Goal: Task Accomplishment & Management: Complete application form

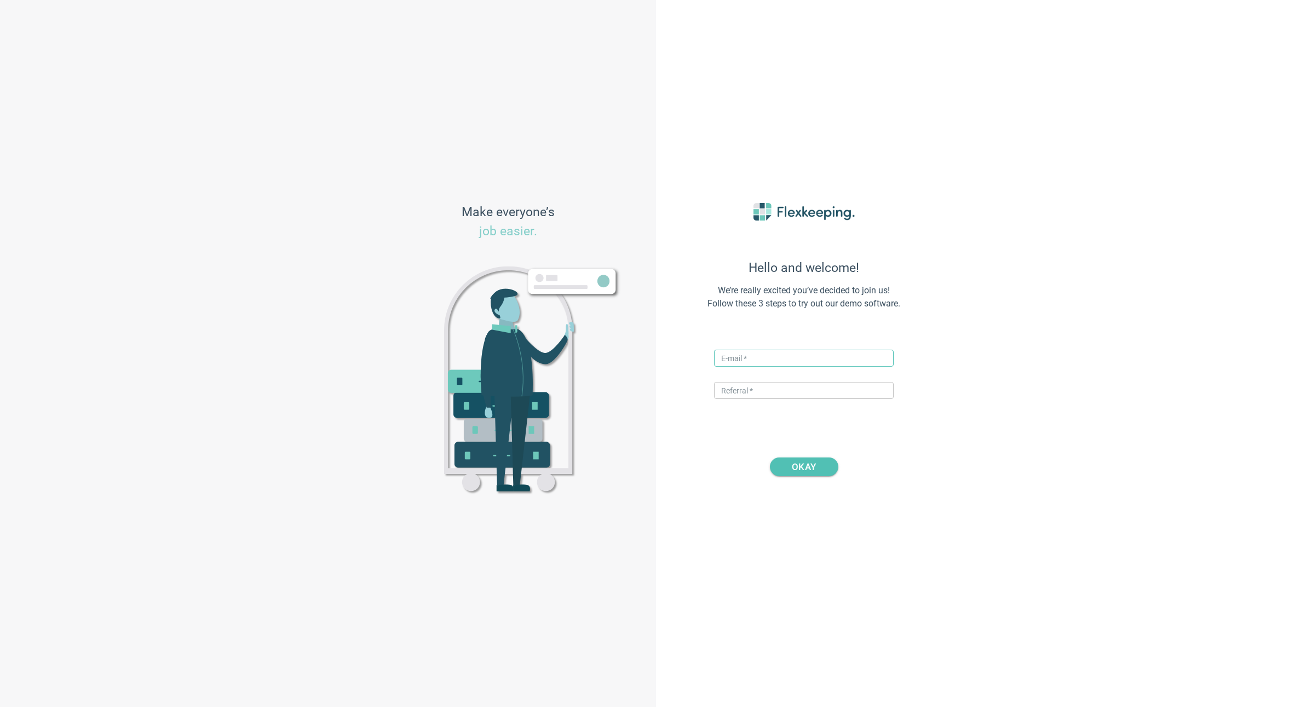
click at [741, 361] on input "text" at bounding box center [804, 358] width 180 height 17
type input "[PERSON_NAME][EMAIL_ADDRESS][DOMAIN_NAME]"
type input "DIGITALMAGIC"
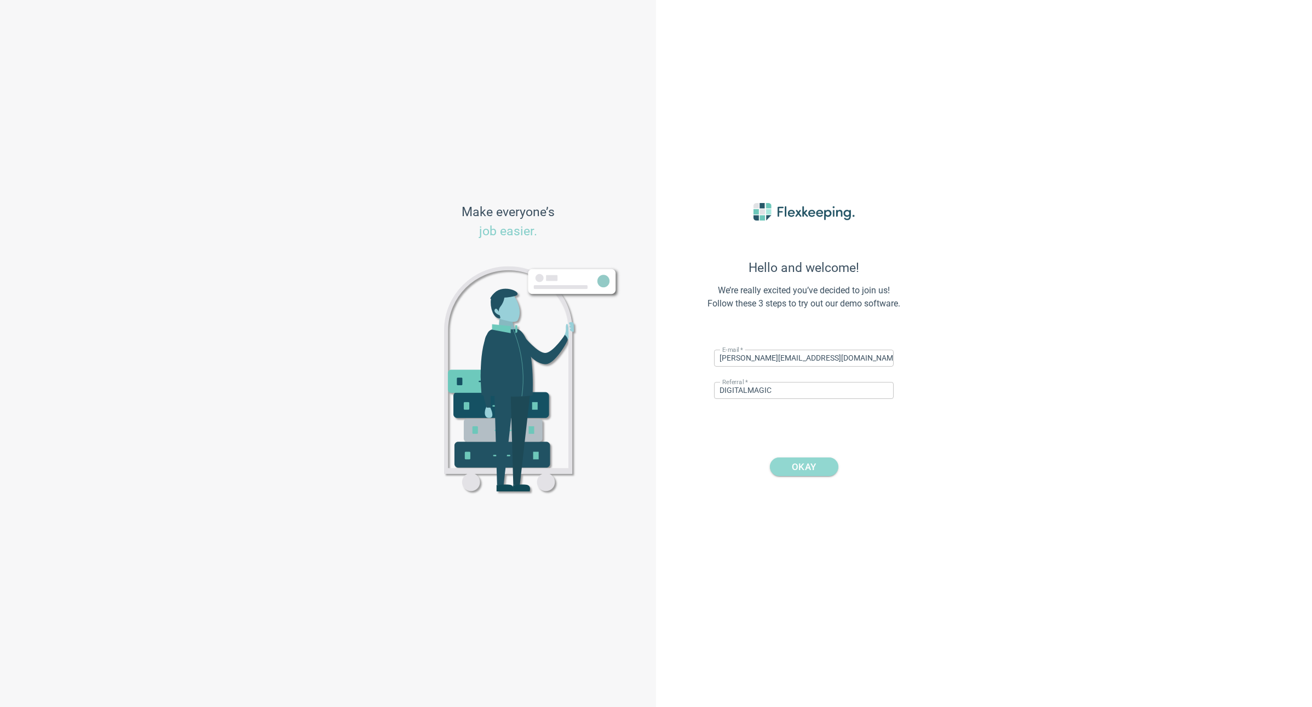
click at [805, 466] on span "OKAY" at bounding box center [804, 467] width 24 height 19
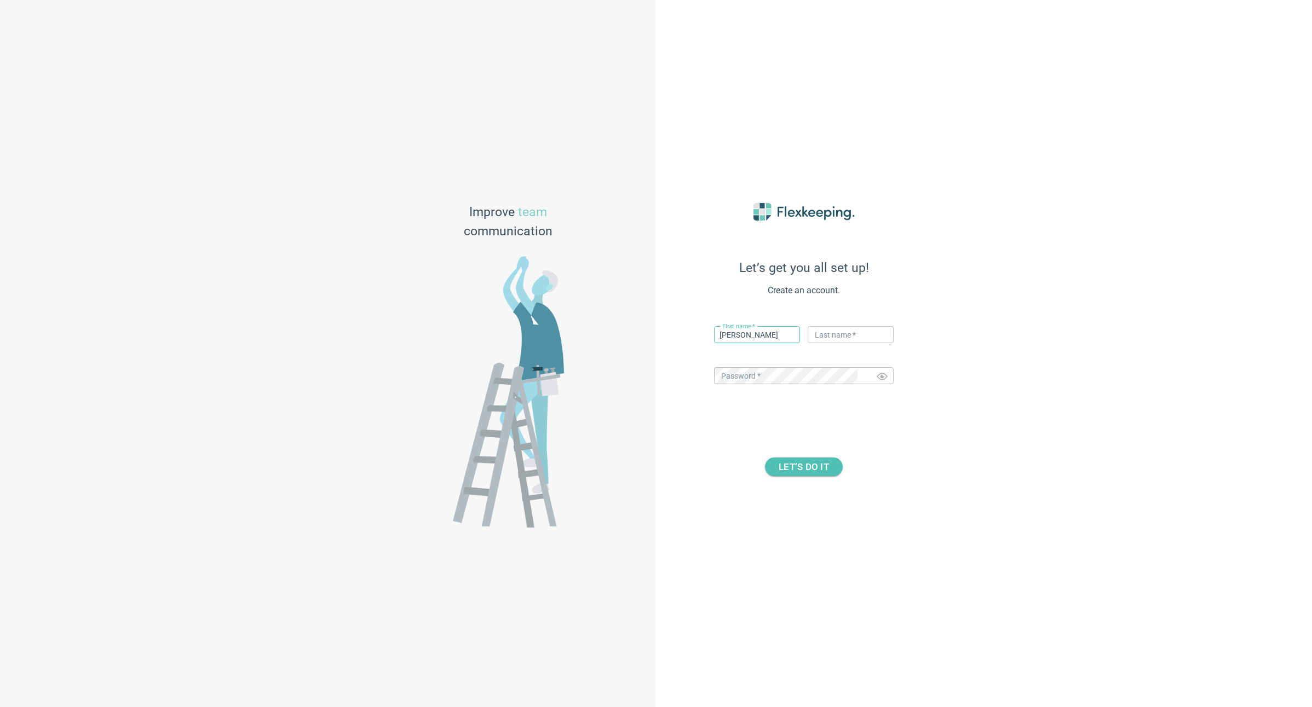
type input "[PERSON_NAME]"
type input "Y"
type input "[PERSON_NAME]"
click at [944, 425] on div "Let’s get you all set up! Create an account. First name   * [PERSON_NAME] ​ Las…" at bounding box center [984, 353] width 656 height 707
click at [802, 459] on span "LET’S DO IT" at bounding box center [803, 467] width 50 height 19
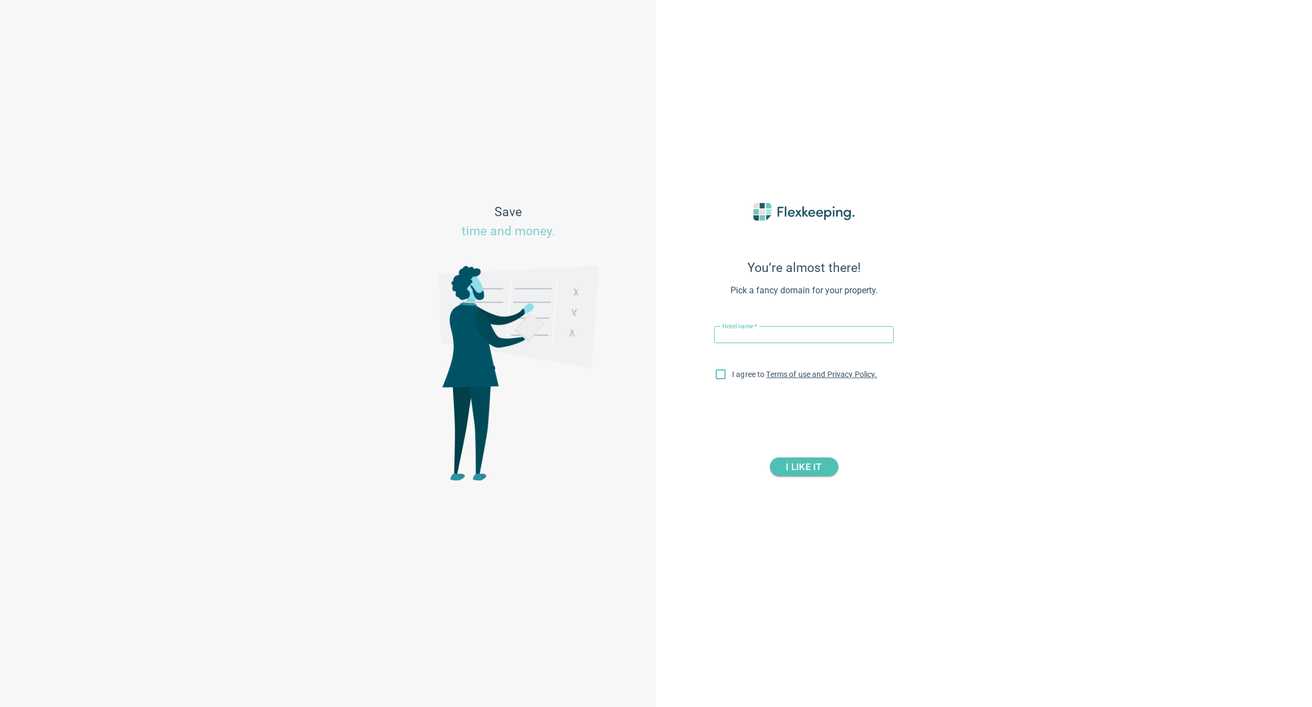
click at [748, 336] on input "text" at bounding box center [804, 334] width 180 height 17
paste input "Quest [GEOGRAPHIC_DATA]"
type input "Quest [GEOGRAPHIC_DATA]"
click at [719, 382] on input "I agree to Terms of use and Privacy Policy." at bounding box center [720, 376] width 23 height 23
checkbox input "true"
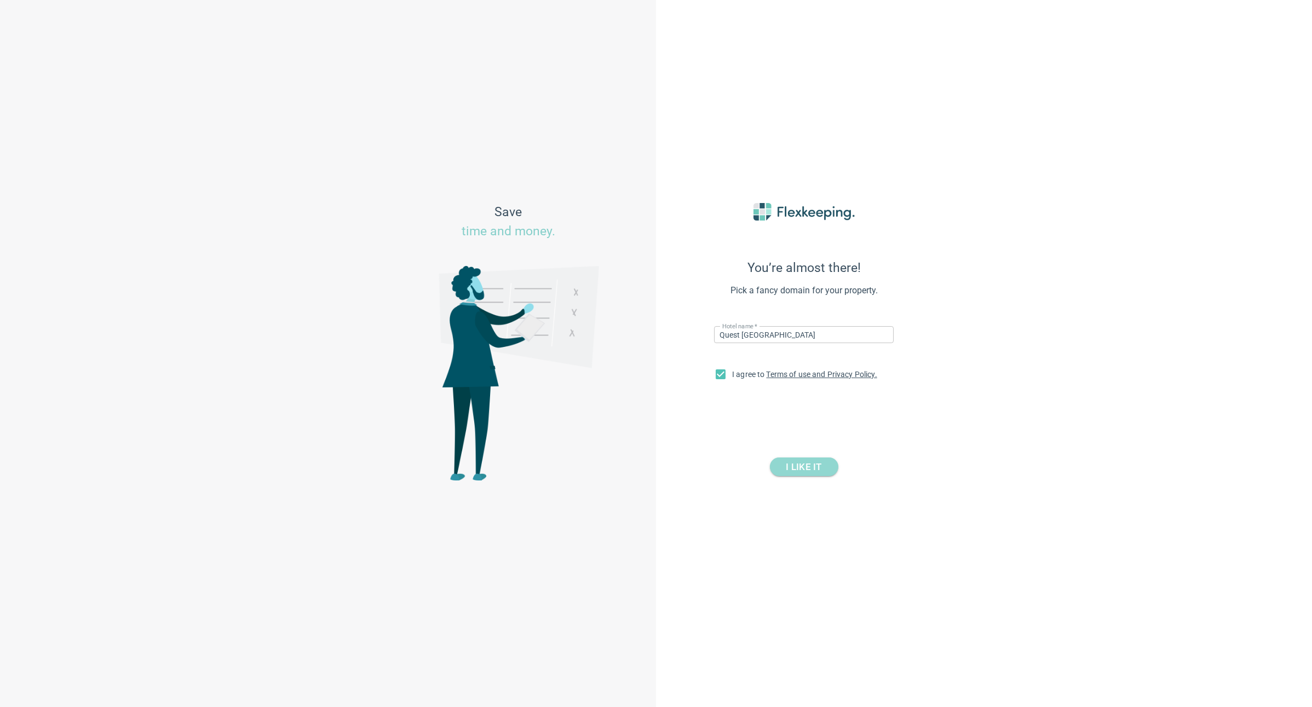
click at [811, 467] on span "I LIKE IT" at bounding box center [804, 467] width 36 height 19
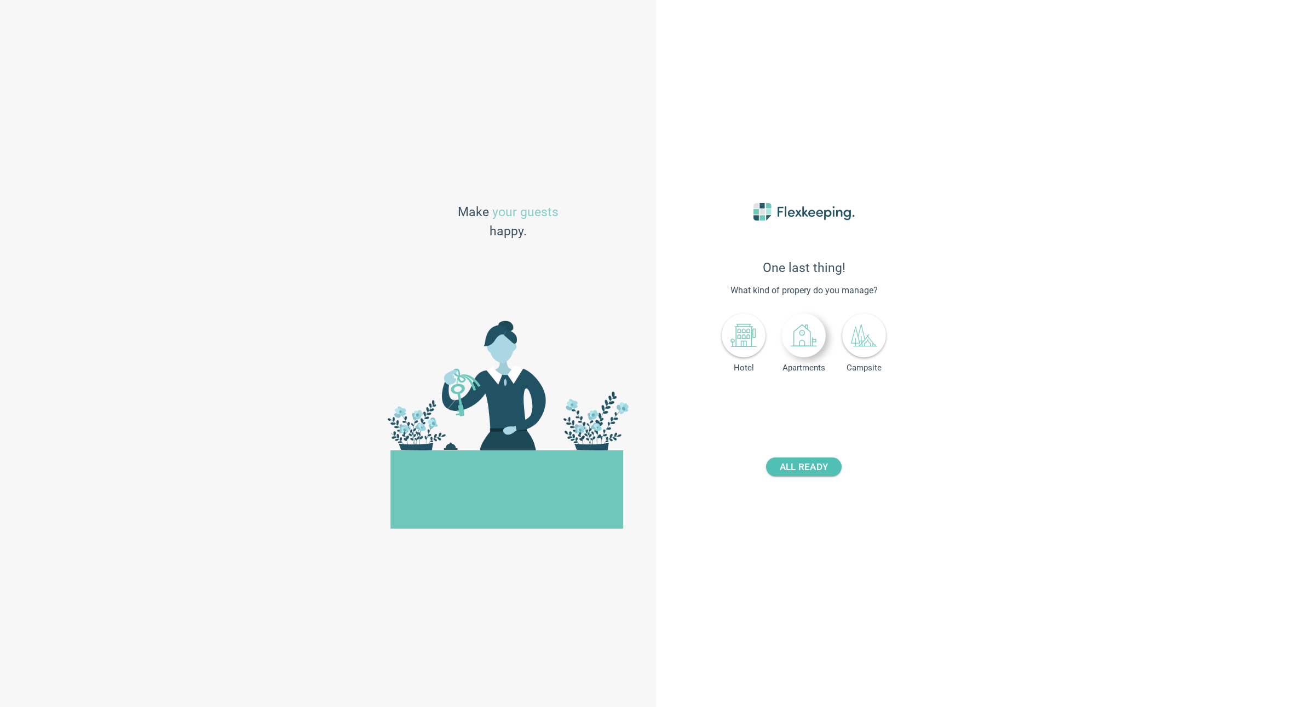
click at [800, 341] on icon at bounding box center [803, 335] width 26 height 26
drag, startPoint x: 837, startPoint y: 404, endPoint x: 761, endPoint y: 401, distance: 75.6
click at [761, 401] on div "Number of rooms - +" at bounding box center [804, 401] width 116 height 20
type input "192"
click at [812, 467] on span "ALL READY" at bounding box center [803, 467] width 48 height 19
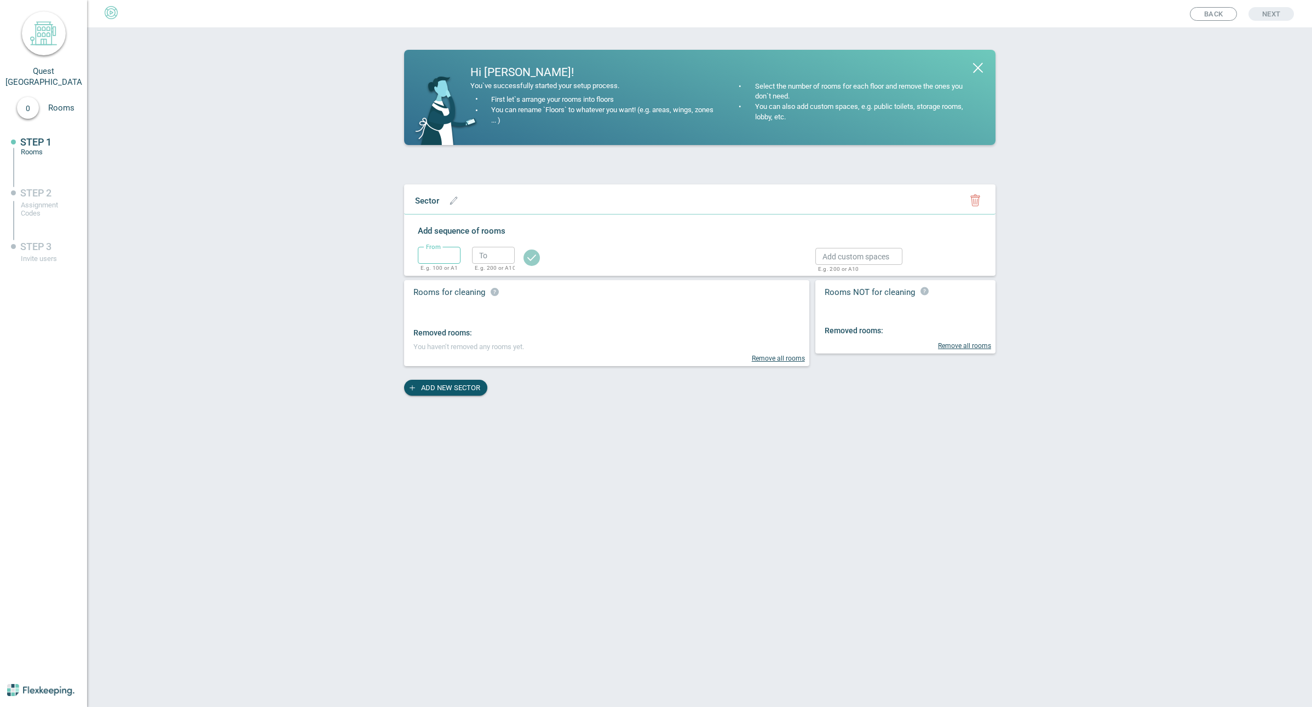
click at [440, 249] on input "text" at bounding box center [439, 255] width 43 height 17
type input "1"
click at [494, 253] on input "text" at bounding box center [493, 255] width 43 height 17
type input "1"
click at [529, 254] on circle "button" at bounding box center [531, 258] width 16 height 16
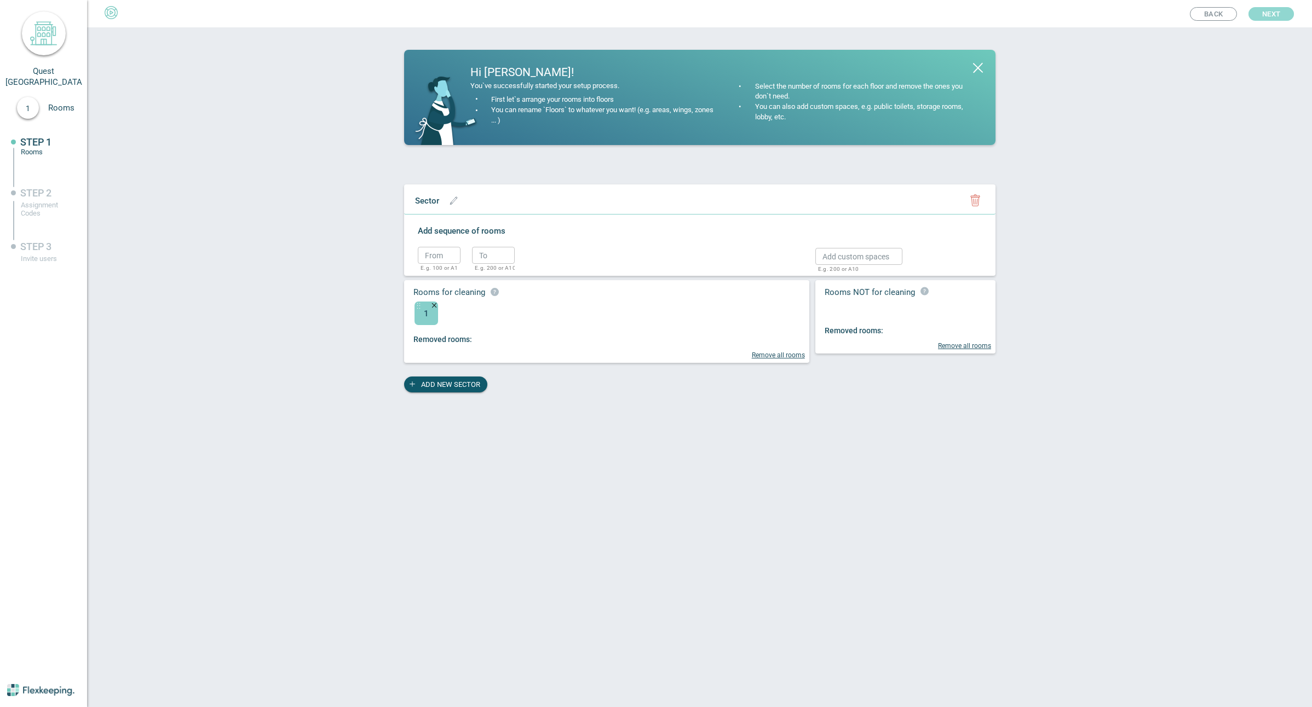
click at [1274, 13] on span "Next" at bounding box center [1271, 14] width 18 height 14
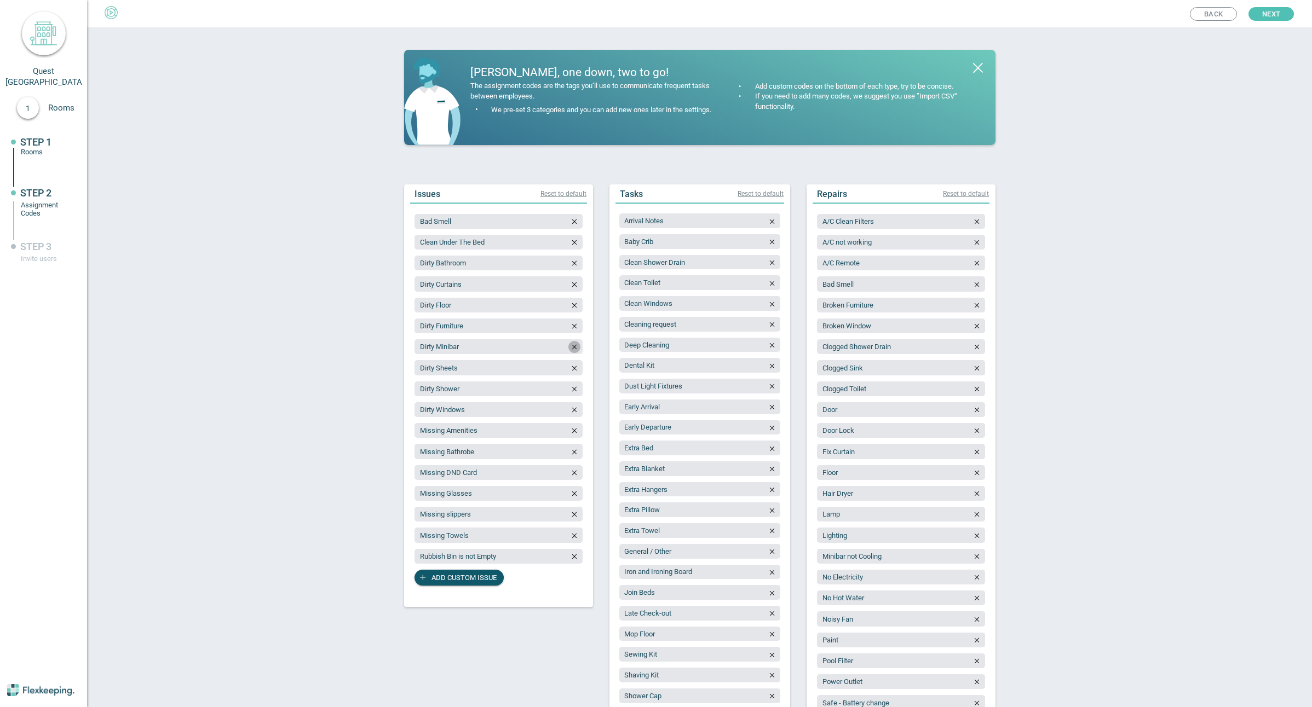
click at [572, 347] on icon "button" at bounding box center [574, 347] width 8 height 8
click at [453, 559] on span "Add custom issue" at bounding box center [463, 557] width 65 height 16
type input "Fridge not checked"
click at [458, 577] on span "Add custom issue" at bounding box center [463, 578] width 65 height 16
type input "Dishwasher not checked"
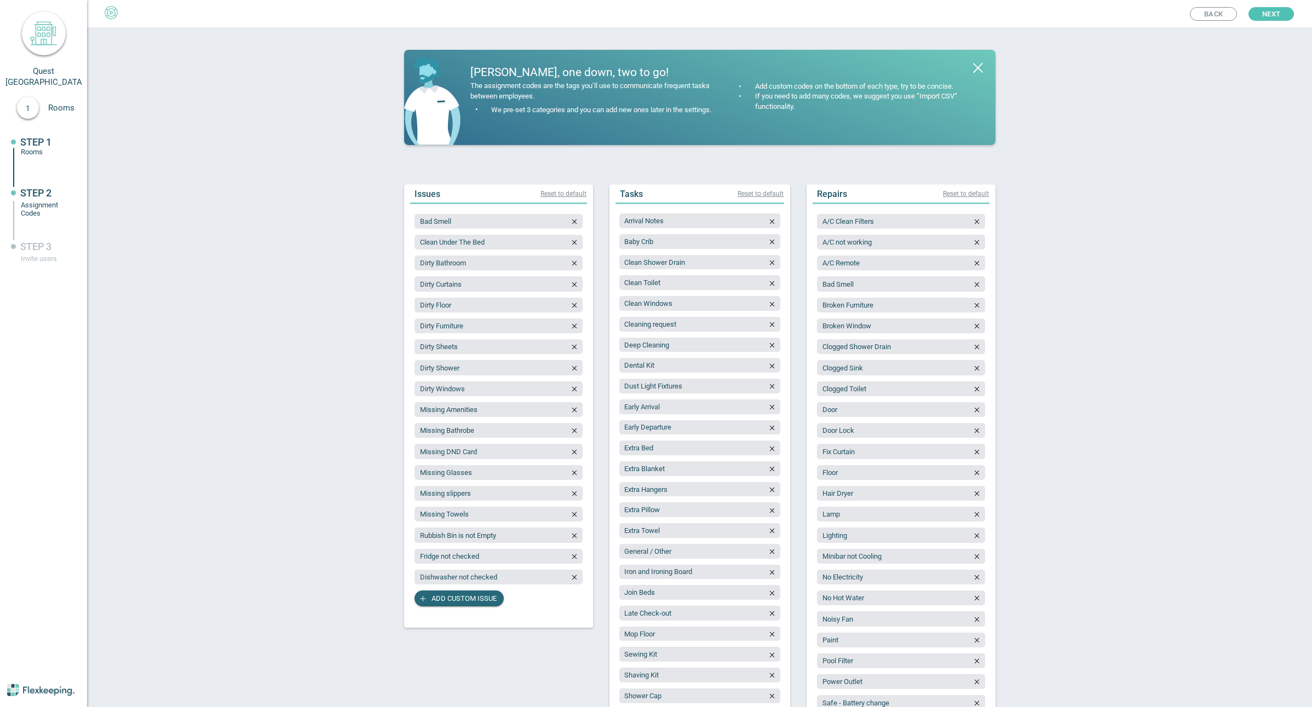
click at [468, 598] on span "Add custom issue" at bounding box center [463, 599] width 65 height 16
type input "Microwave not checked"
click at [438, 623] on span "Add custom issue" at bounding box center [463, 619] width 65 height 16
type input "Oven not checked"
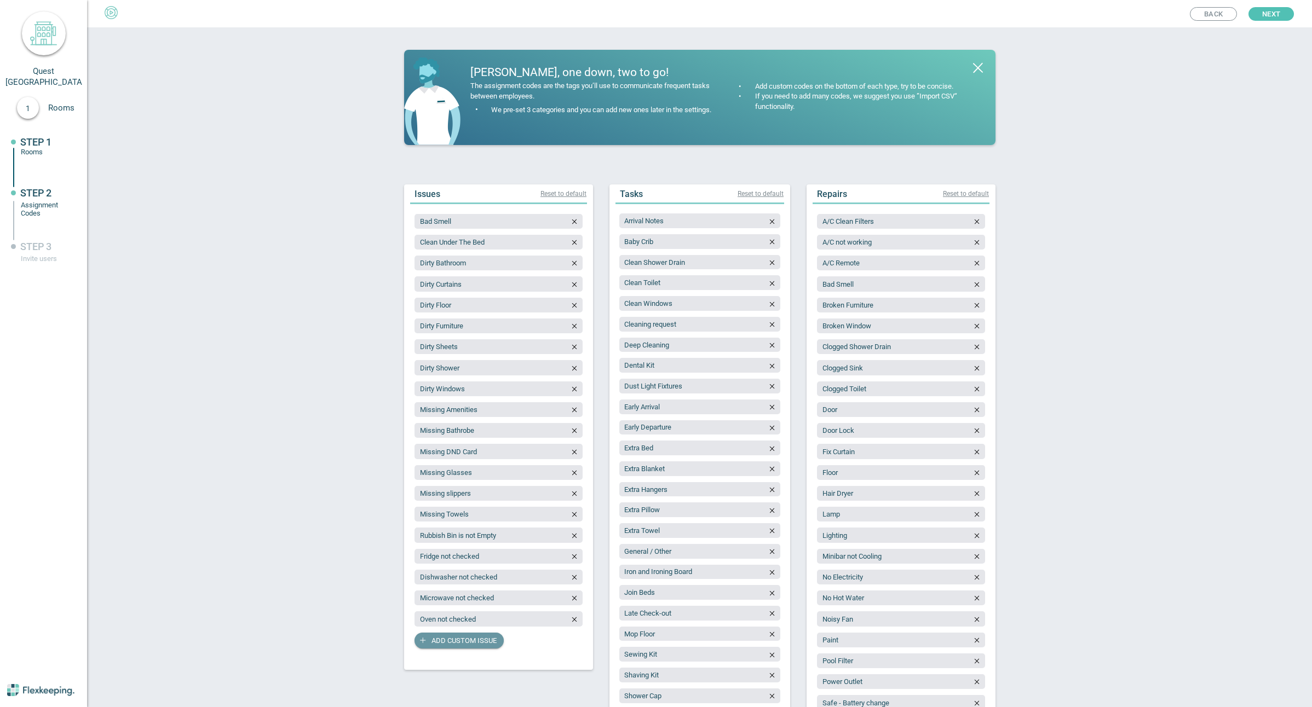
click at [450, 641] on span "Add custom issue" at bounding box center [463, 641] width 65 height 16
type input "Washer/Dryer not checked"
click at [473, 661] on span "Add custom issue" at bounding box center [463, 662] width 65 height 16
type input "Balcony not checked"
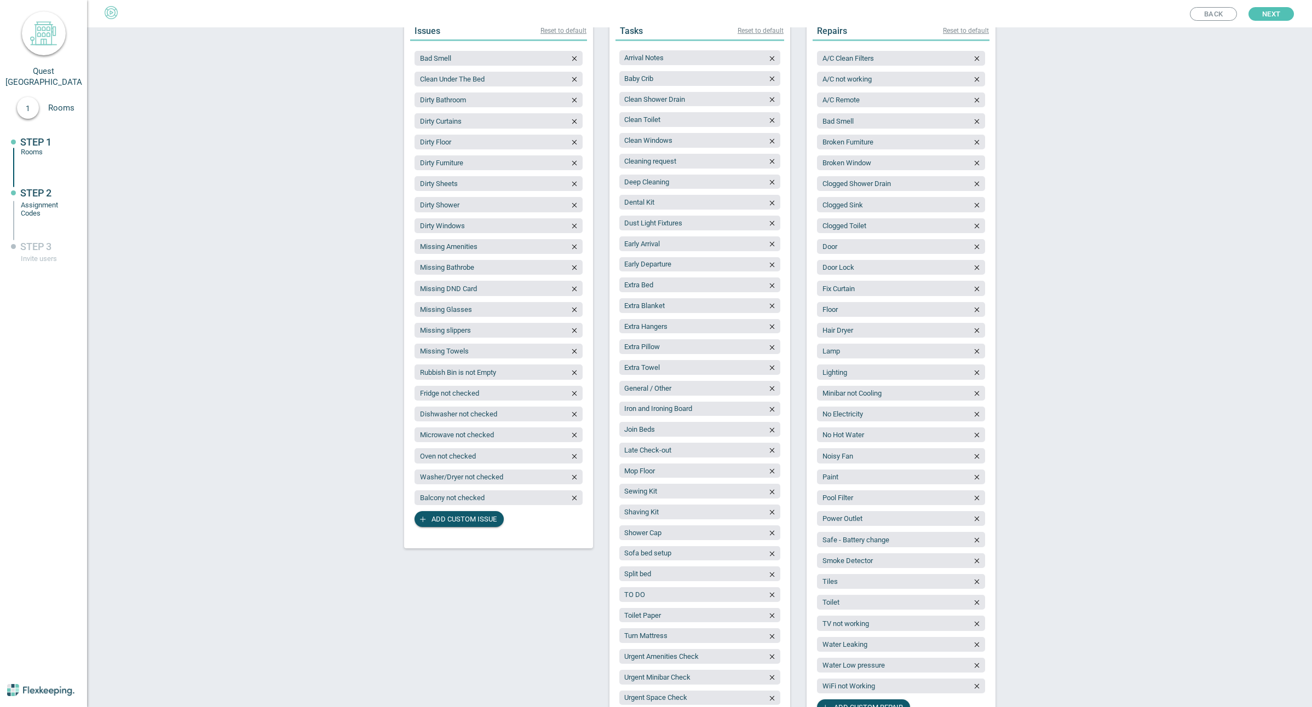
scroll to position [164, 0]
click at [769, 77] on icon "button" at bounding box center [772, 78] width 8 height 8
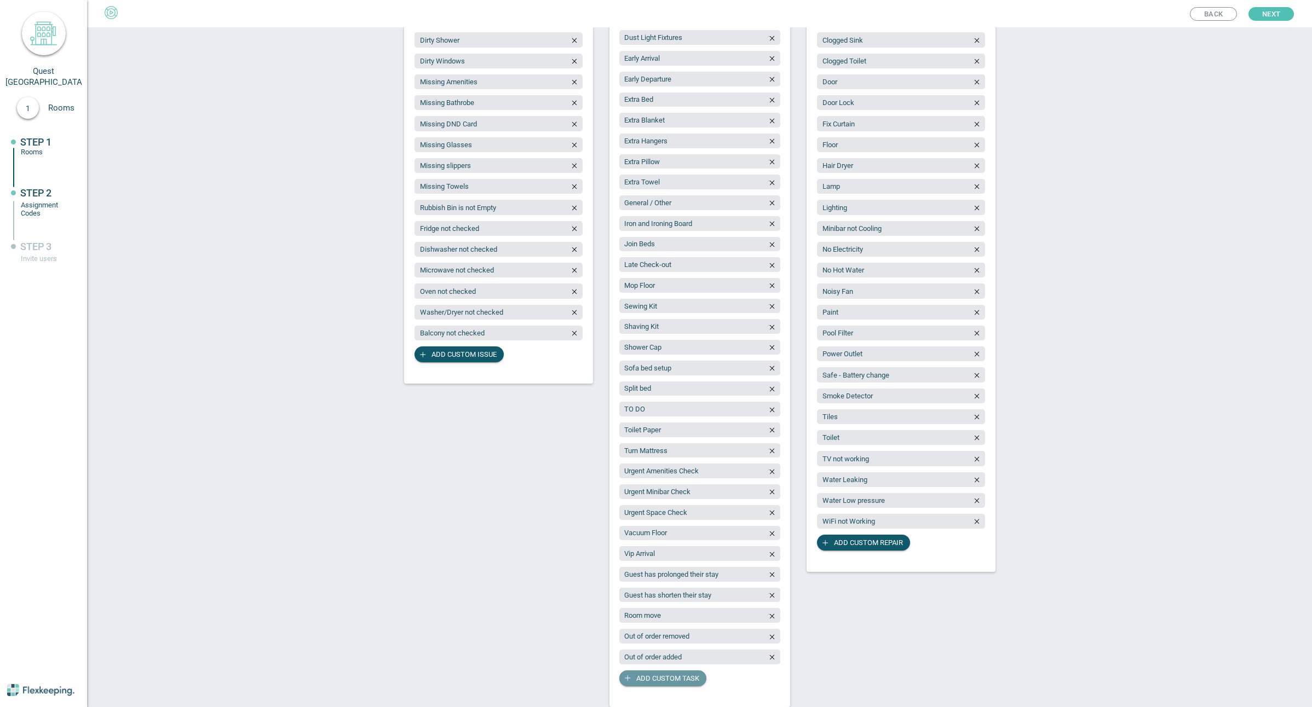
click at [663, 680] on span "Add custom task" at bounding box center [667, 679] width 63 height 16
type input "Baby Cot"
drag, startPoint x: 758, startPoint y: 685, endPoint x: 788, endPoint y: 689, distance: 30.3
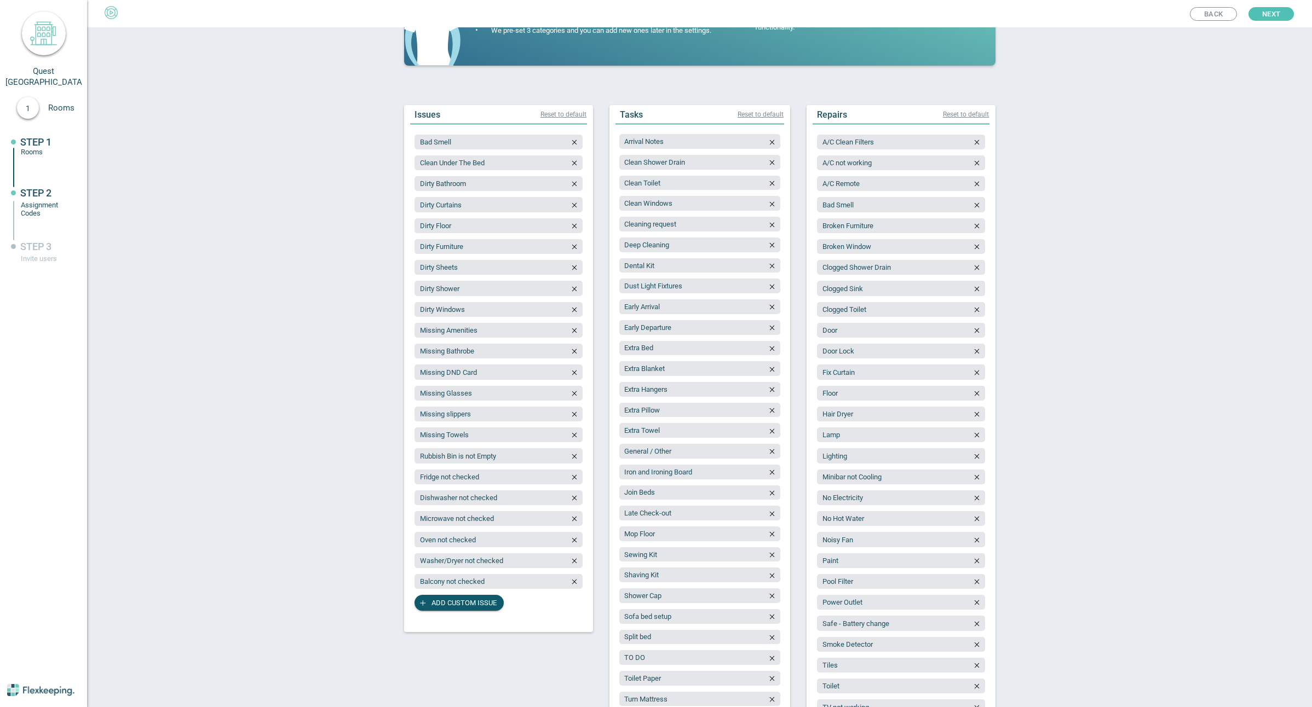
scroll to position [75, 0]
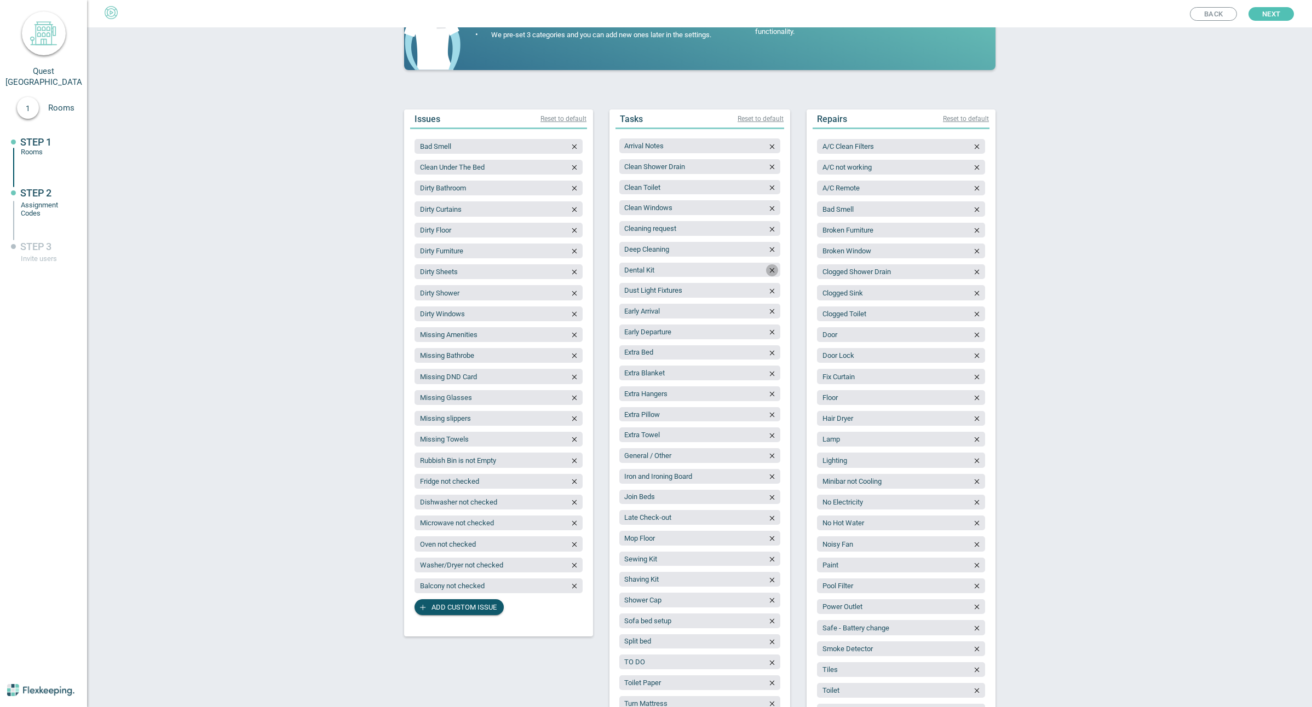
click at [769, 271] on icon "button" at bounding box center [771, 270] width 4 height 5
click at [769, 538] on icon "button" at bounding box center [771, 538] width 4 height 5
click at [769, 542] on button "button" at bounding box center [772, 539] width 12 height 12
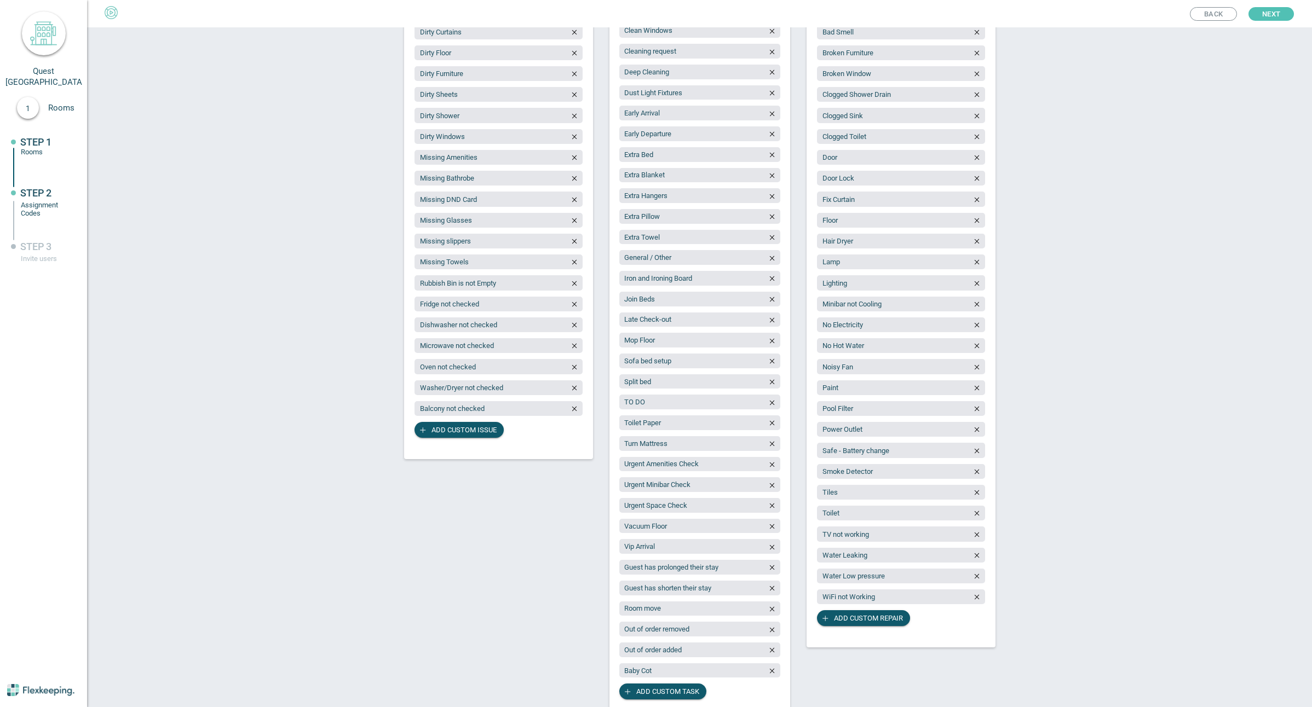
scroll to position [266, 0]
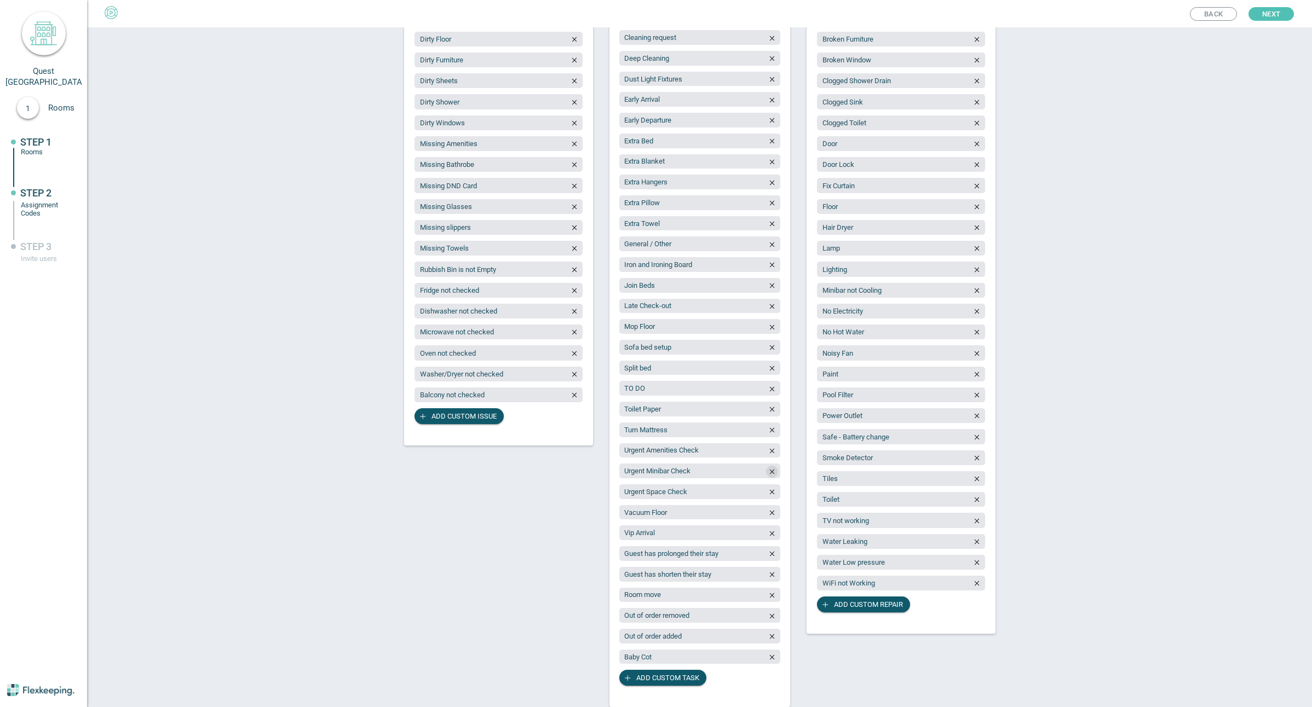
click at [769, 474] on icon "button" at bounding box center [772, 472] width 8 height 8
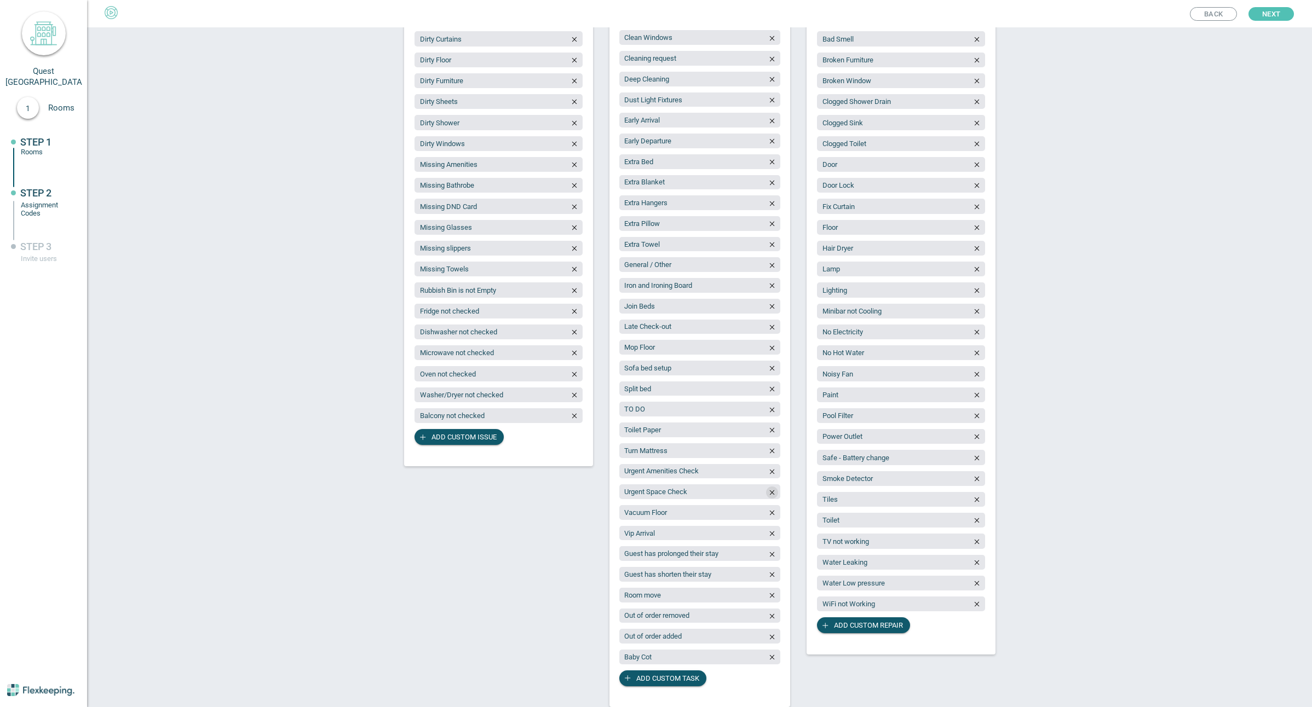
scroll to position [245, 0]
click at [648, 678] on span "Add custom task" at bounding box center [667, 679] width 63 height 16
type input "Fragrance/Chemical Free"
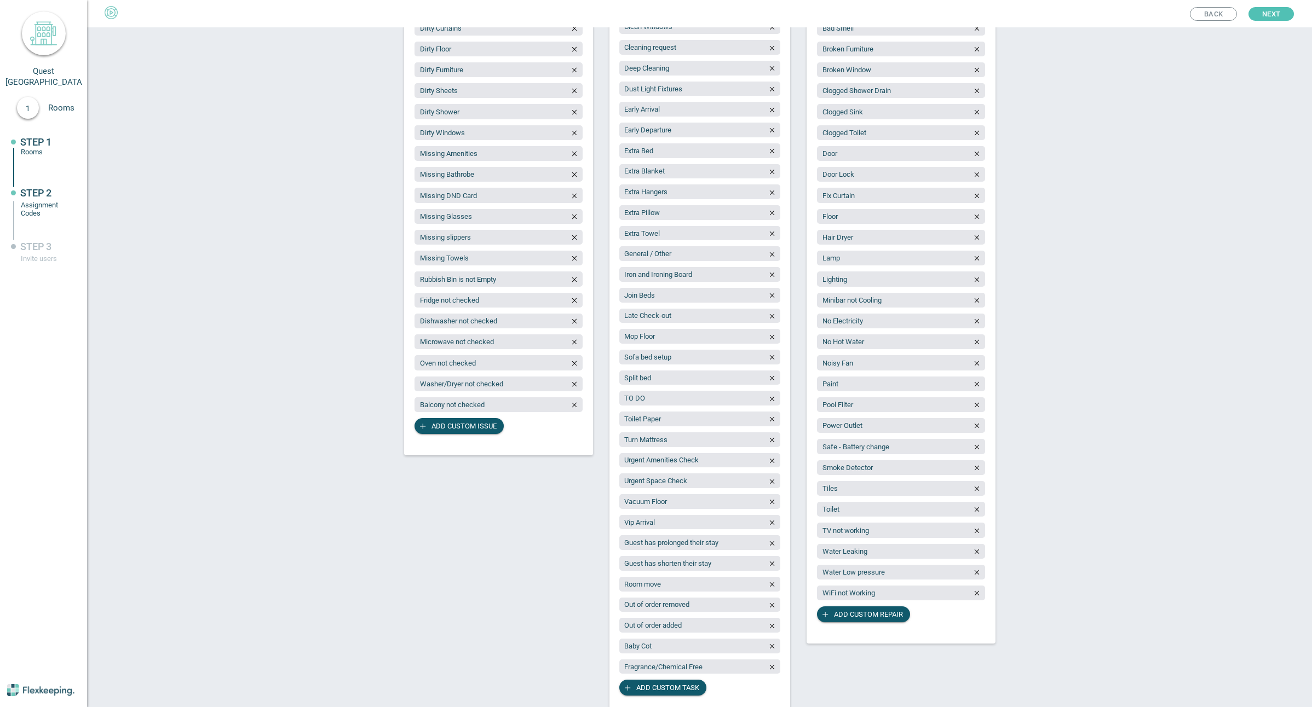
scroll to position [266, 0]
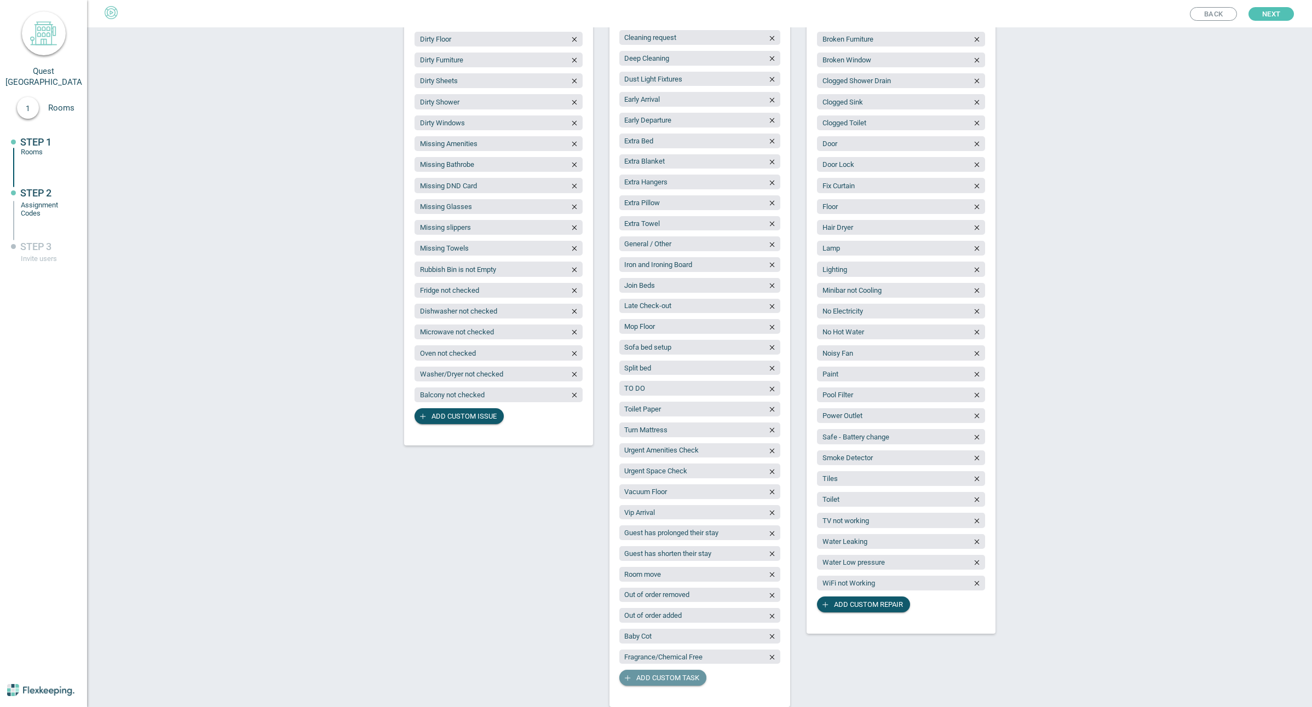
click at [679, 686] on span "Add custom task" at bounding box center [667, 678] width 63 height 16
type input "Room State report"
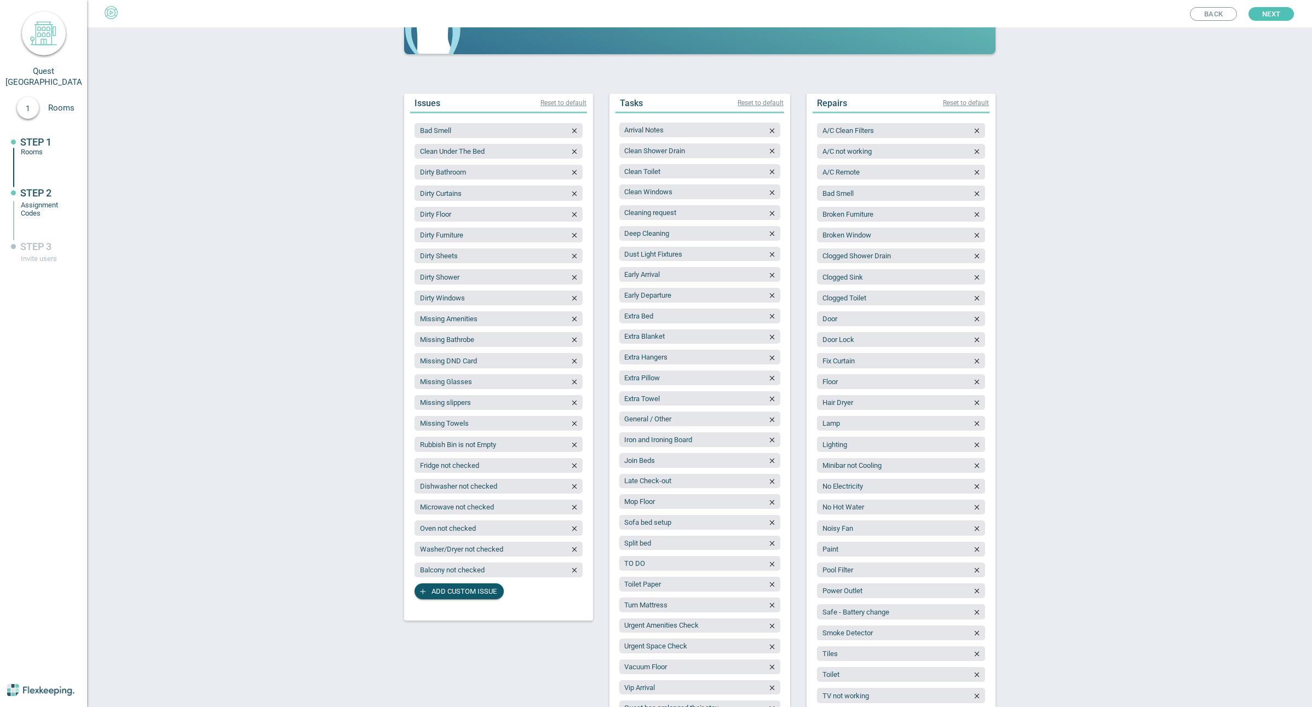
scroll to position [109, 0]
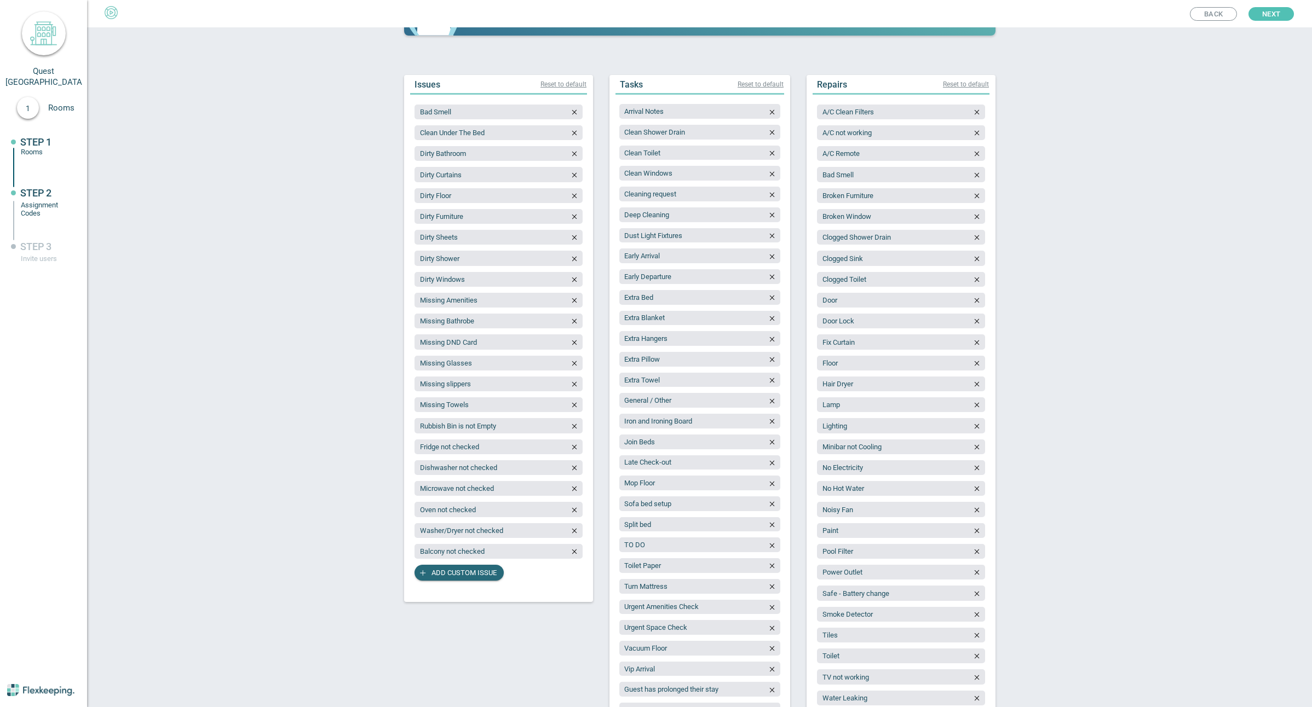
click at [451, 574] on span "Add custom issue" at bounding box center [463, 573] width 65 height 16
type input "G"
type input "Missing Cutlery"
click at [476, 594] on span "Add custom issue" at bounding box center [463, 594] width 65 height 16
type input "Missing Crockery"
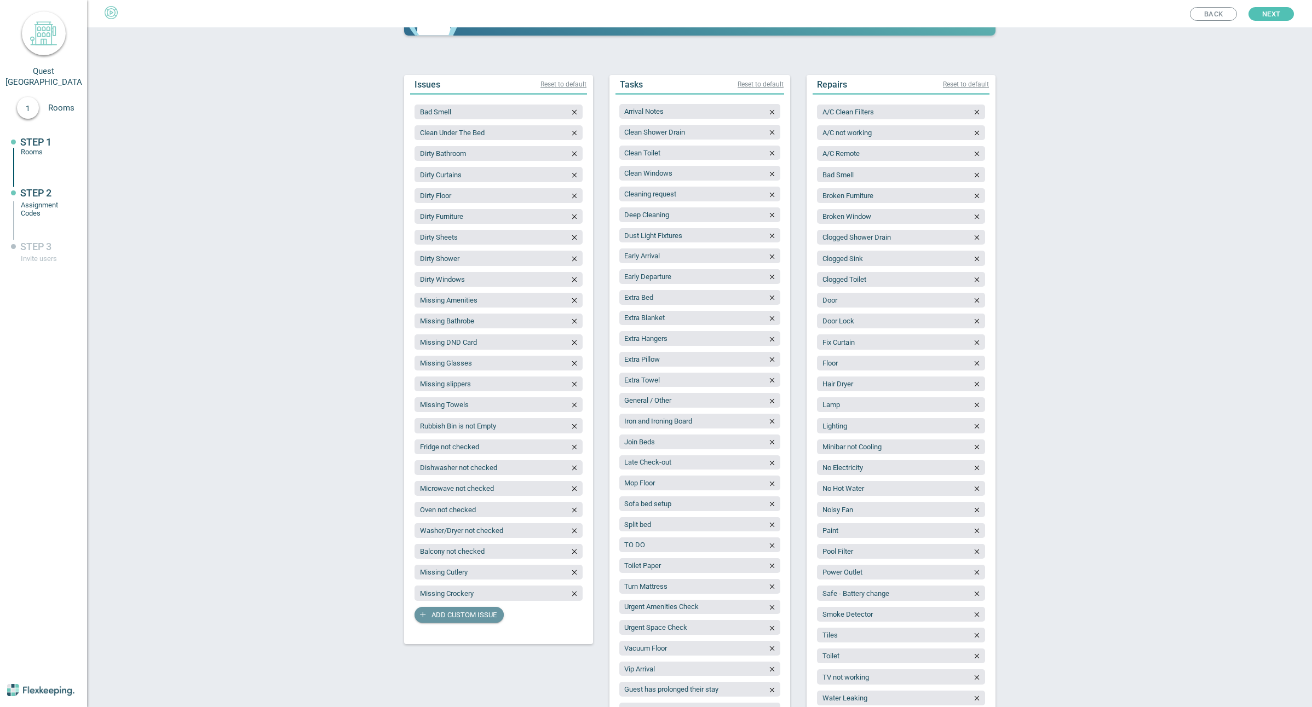
click at [462, 617] on span "Add custom issue" at bounding box center [463, 615] width 65 height 16
type input "Missing Cookware"
click at [472, 634] on span "Add custom issue" at bounding box center [463, 636] width 65 height 16
type input "Missing Glassware"
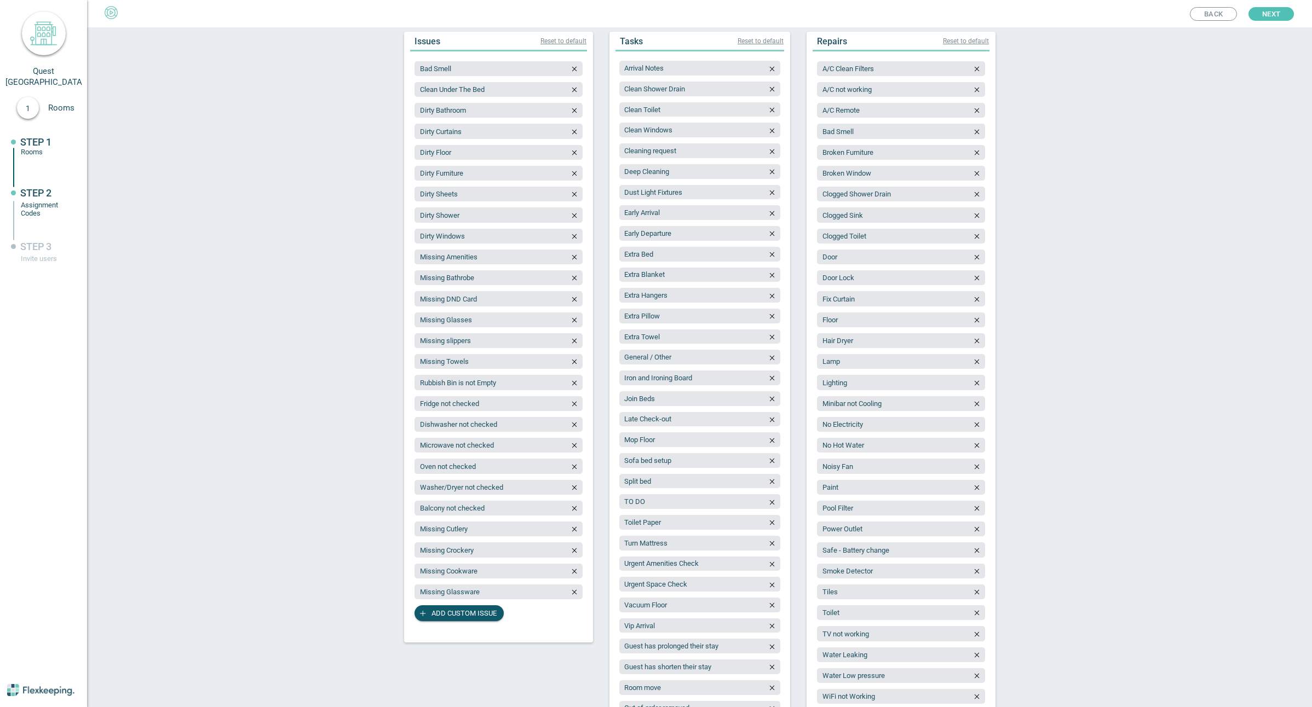
scroll to position [164, 0]
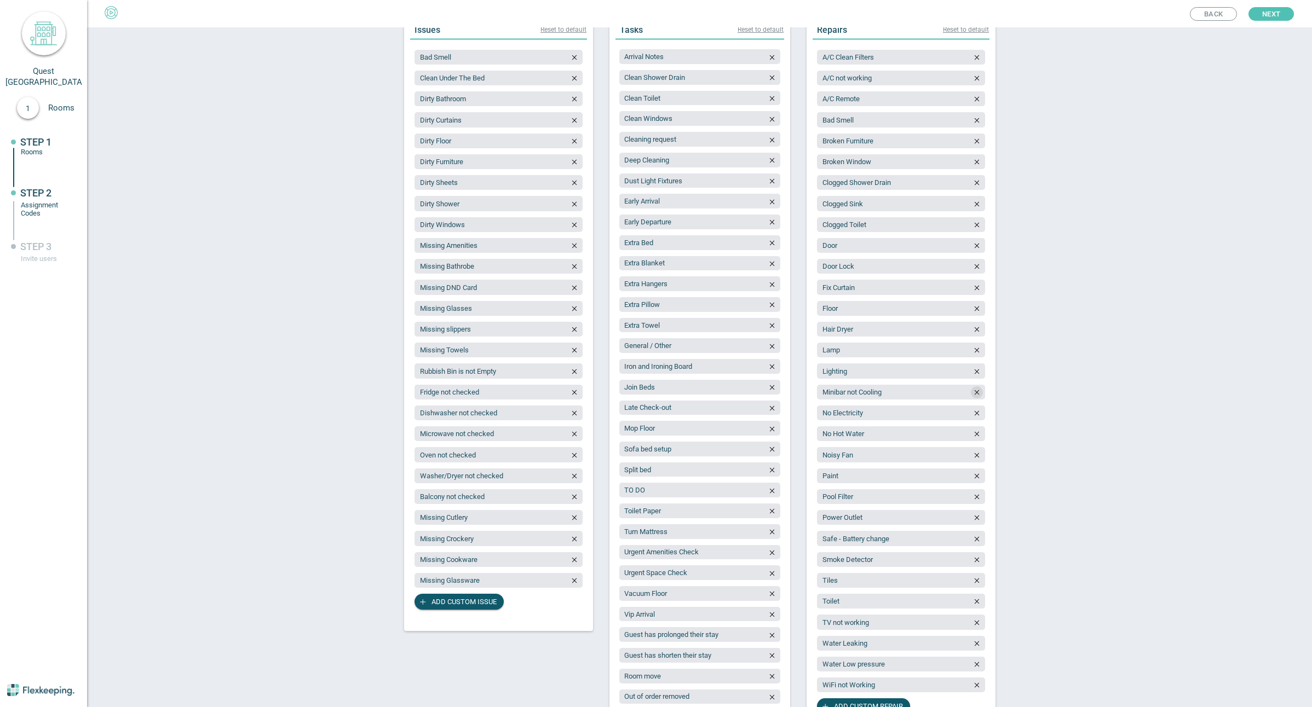
click at [973, 393] on icon "button" at bounding box center [977, 393] width 8 height 8
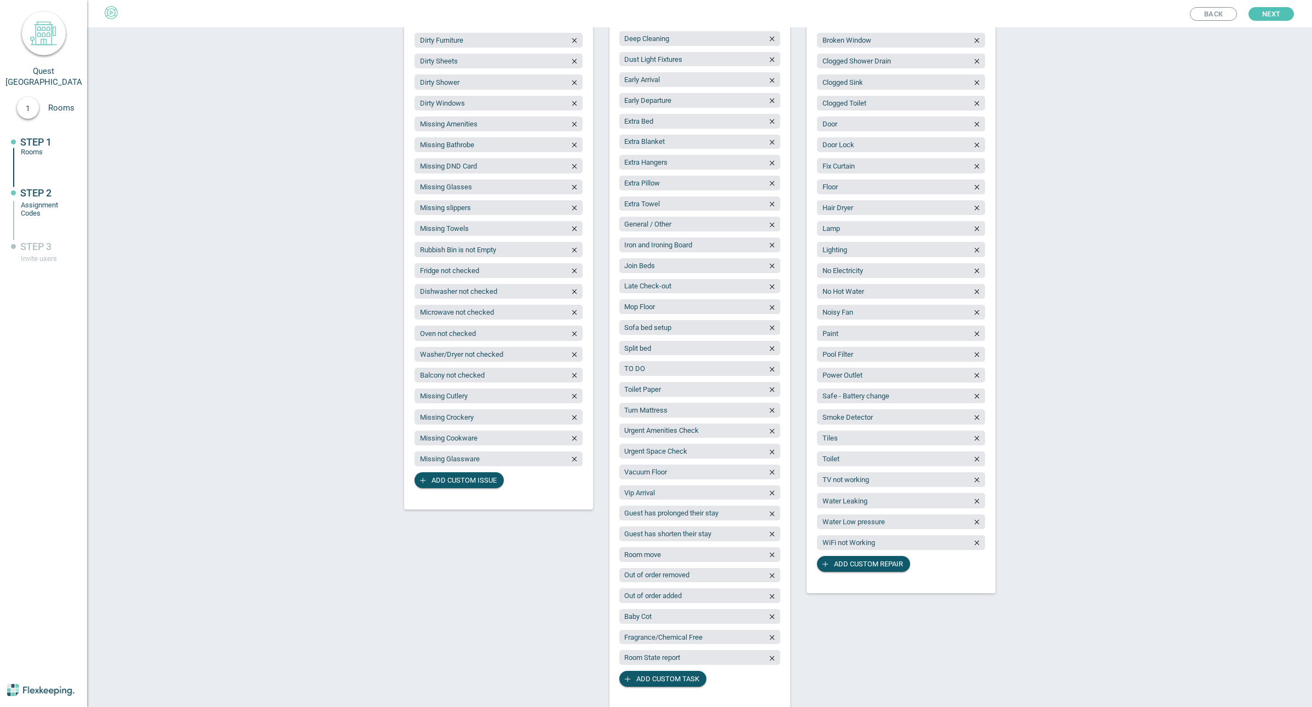
scroll to position [287, 0]
click at [840, 565] on span "Add custom repair" at bounding box center [868, 563] width 69 height 16
type input "Fridge not cooling"
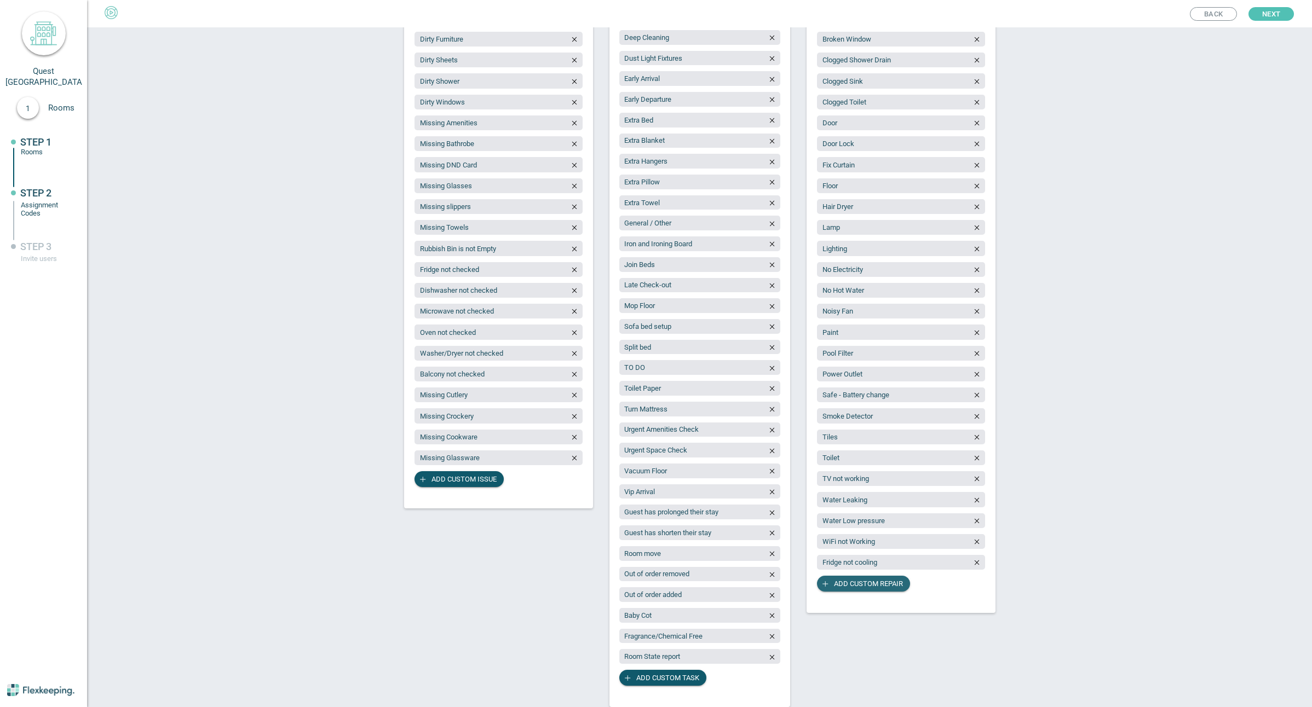
click at [860, 581] on span "Add custom repair" at bounding box center [868, 584] width 69 height 16
type input "Microwave not working"
click at [857, 602] on span "Add custom repair" at bounding box center [868, 605] width 69 height 16
type input "Dishwasher not working"
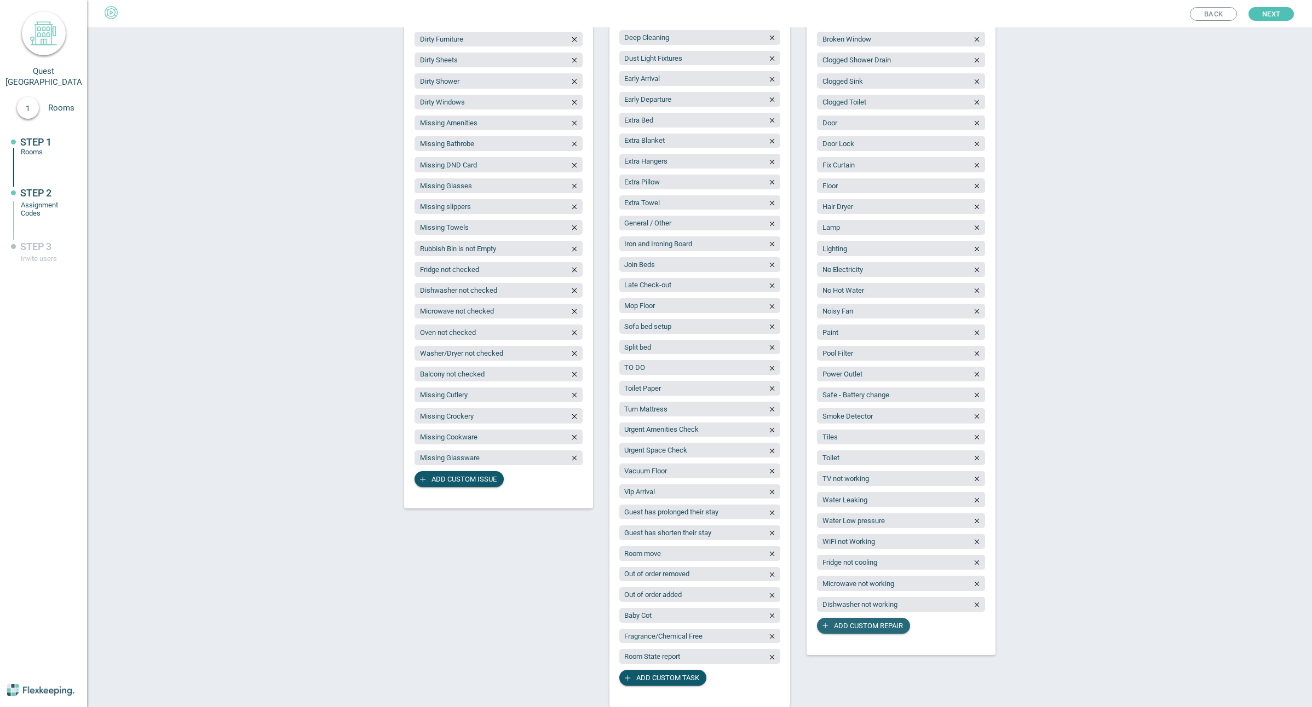
click at [868, 626] on span "Add custom repair" at bounding box center [868, 626] width 69 height 16
type input "Oven/cooktop issue"
click at [852, 648] on span "Add custom repair" at bounding box center [868, 647] width 69 height 16
type input "Washer/dryer issue"
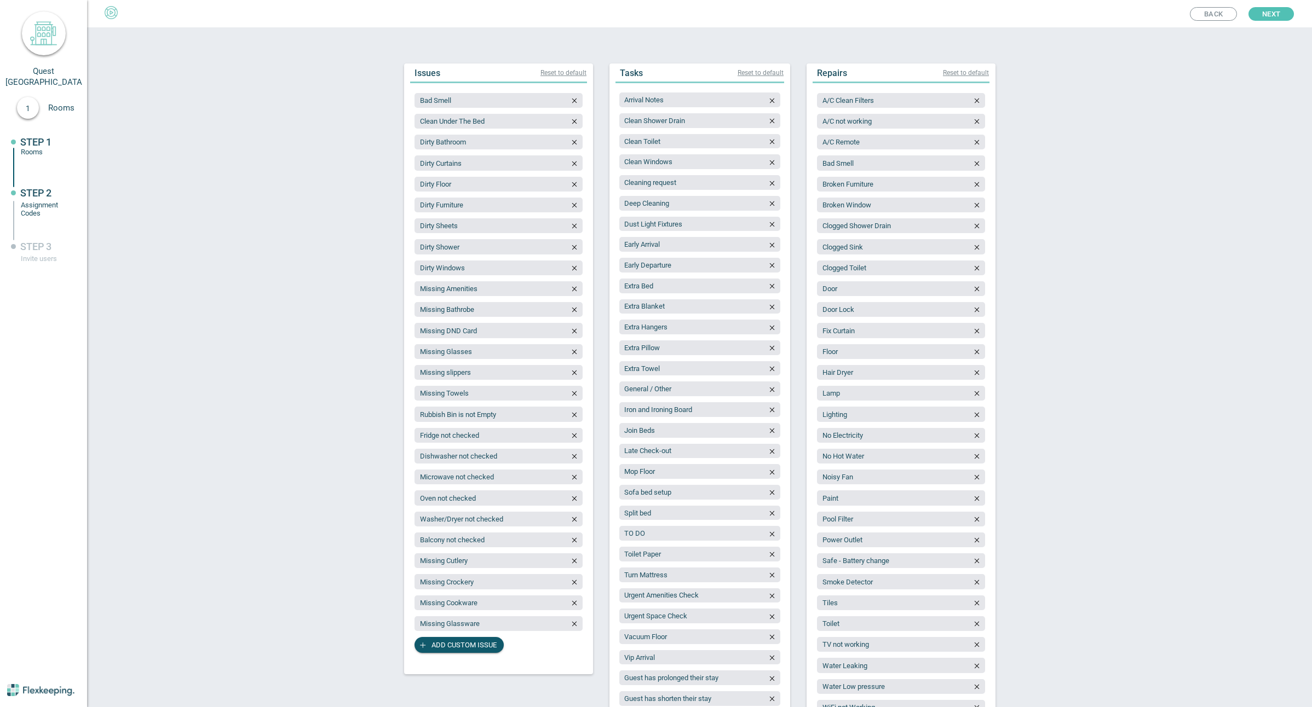
scroll to position [0, 0]
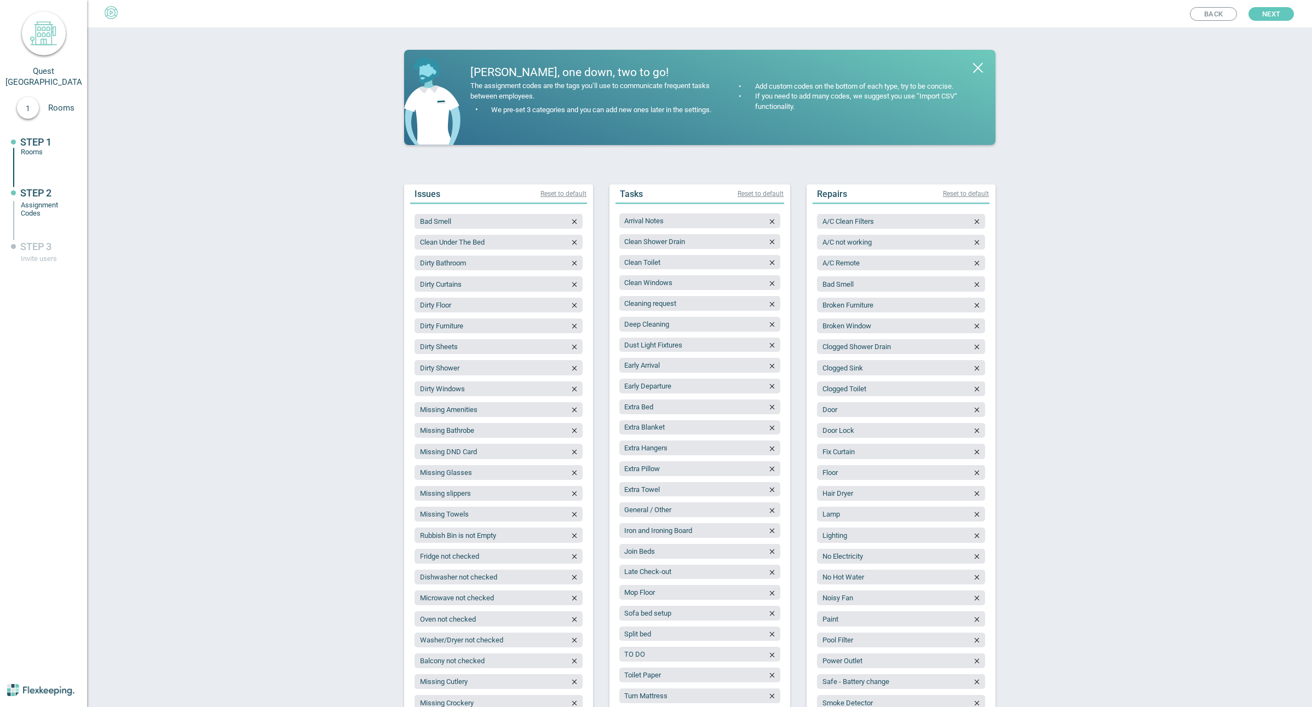
click at [1276, 12] on span "Next" at bounding box center [1271, 14] width 18 height 14
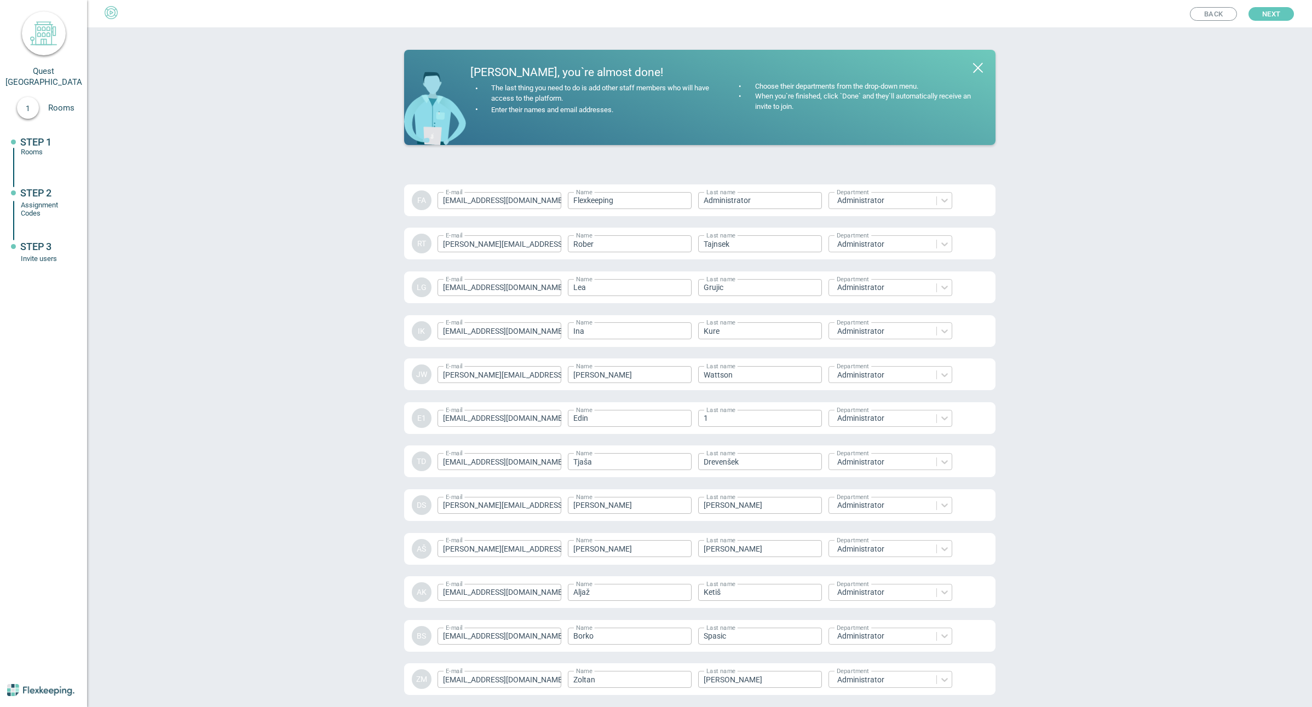
scroll to position [1284, 0]
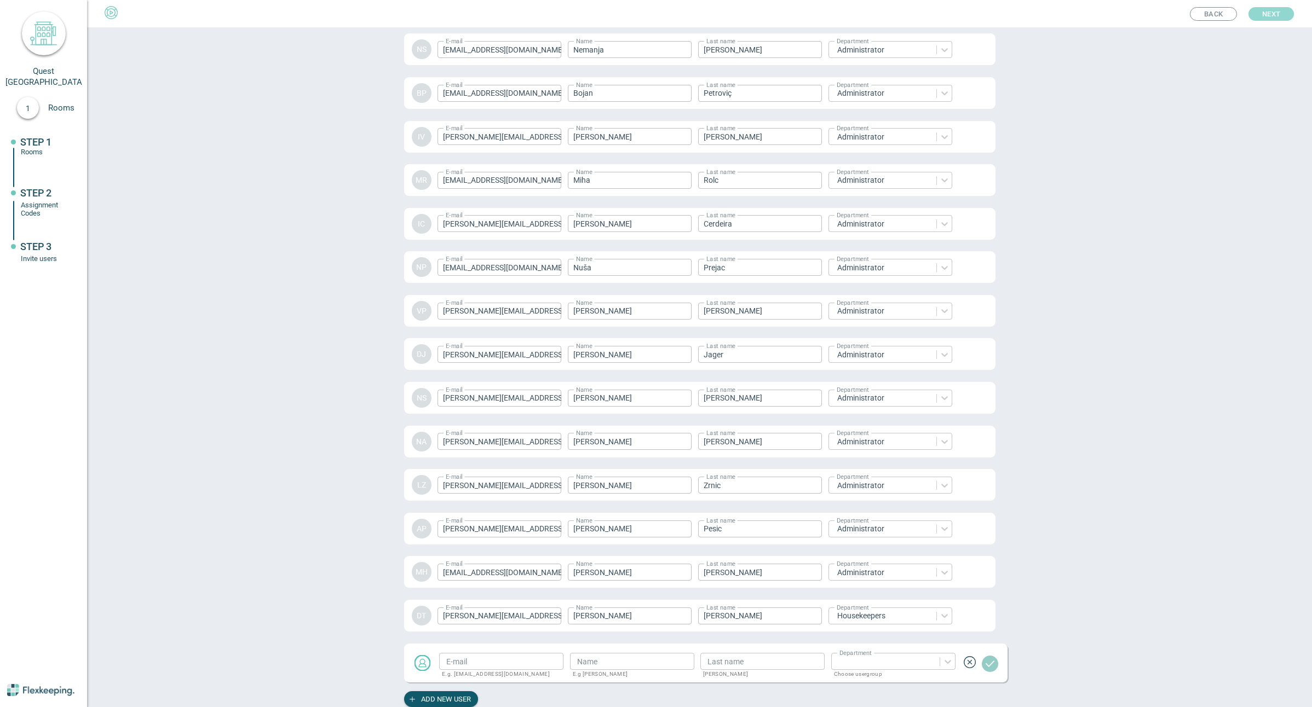
click at [1276, 12] on span "Next" at bounding box center [1271, 14] width 18 height 14
